Goal: Task Accomplishment & Management: Use online tool/utility

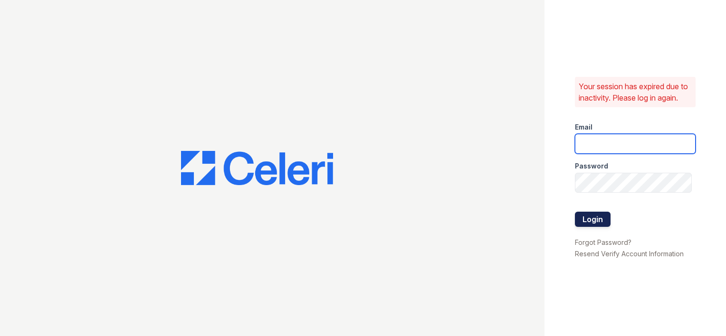
type input "[EMAIL_ADDRESS][DOMAIN_NAME]"
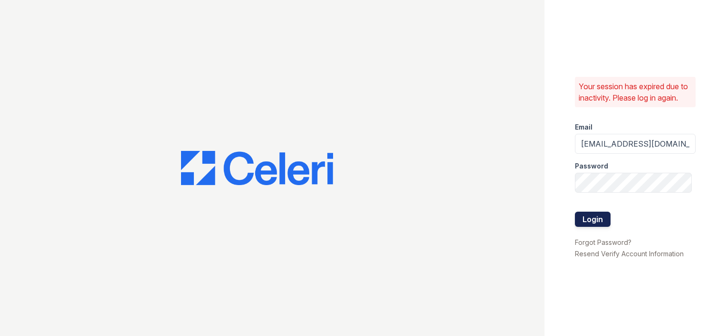
click at [587, 226] on button "Login" at bounding box center [593, 219] width 36 height 15
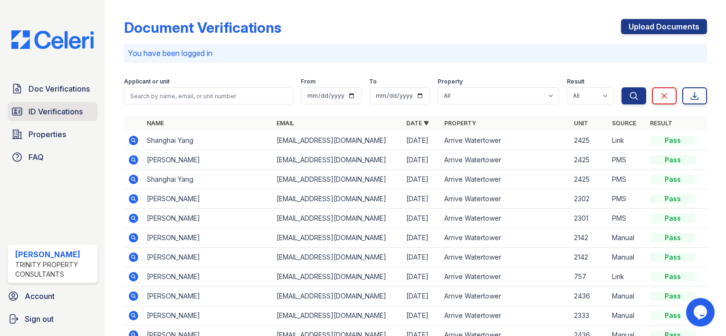
click at [65, 108] on span "ID Verifications" at bounding box center [55, 111] width 54 height 11
